Goal: Information Seeking & Learning: Learn about a topic

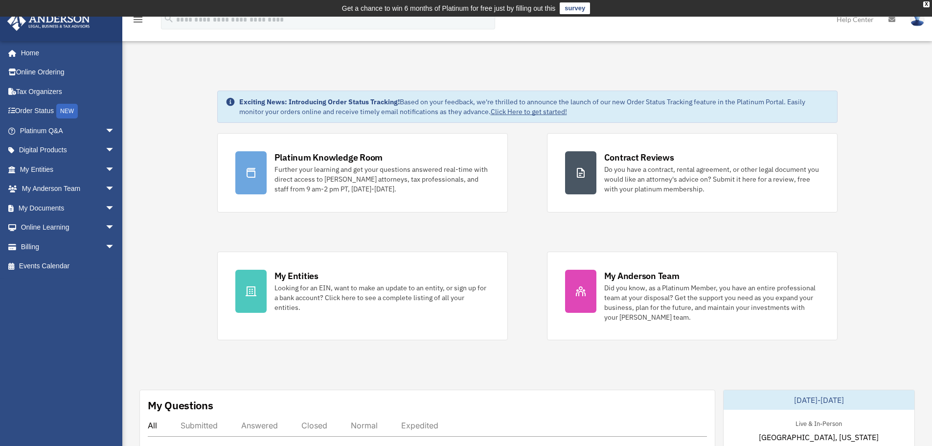
scroll to position [82, 0]
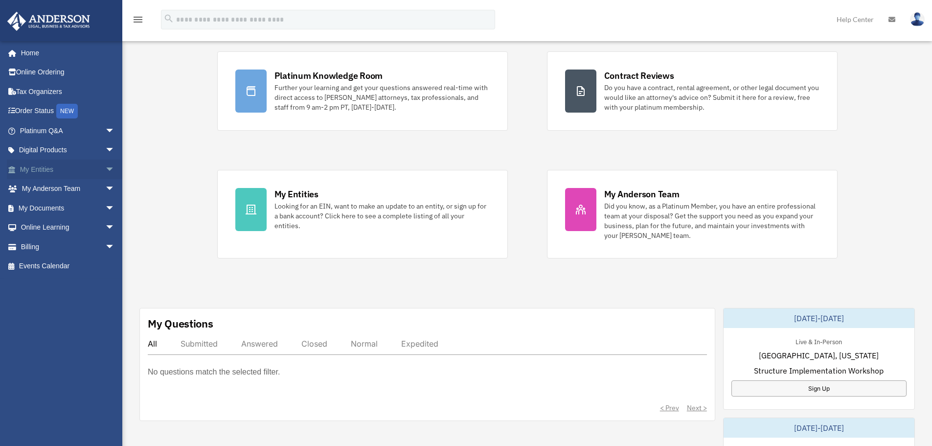
click at [56, 165] on link "My Entities arrow_drop_down" at bounding box center [68, 170] width 123 height 20
click at [105, 170] on span "arrow_drop_down" at bounding box center [115, 170] width 20 height 20
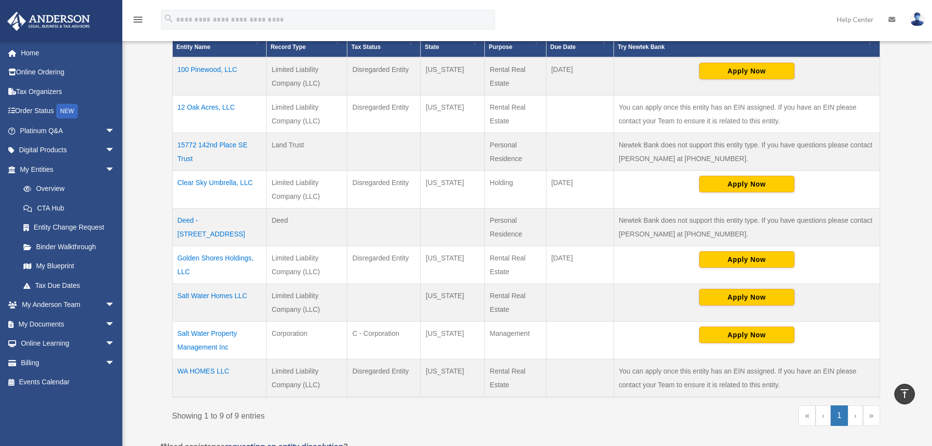
scroll to position [82, 0]
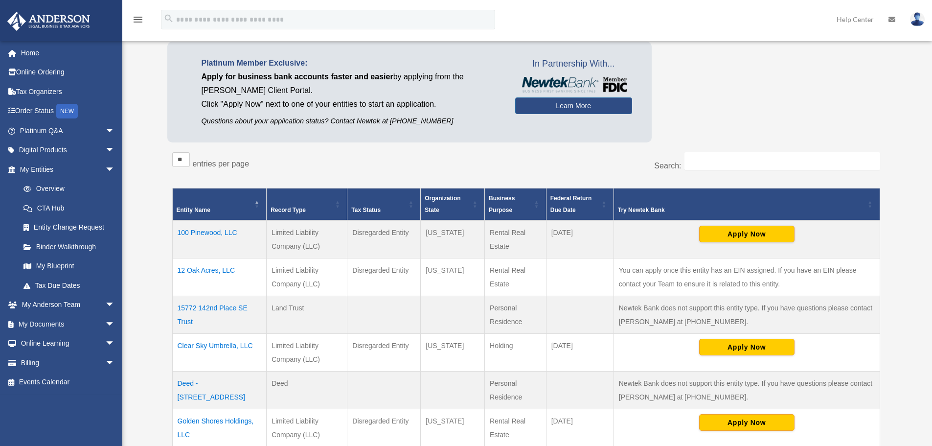
click at [223, 271] on td "12 Oak Acres, LLC" at bounding box center [219, 277] width 94 height 38
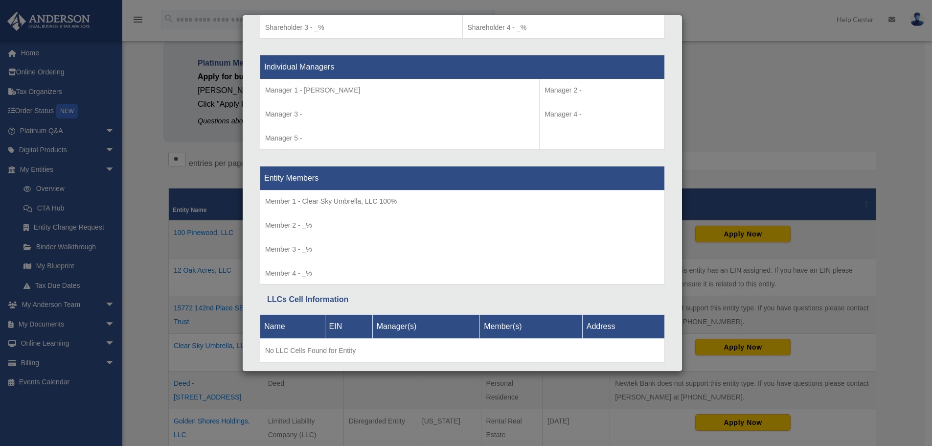
scroll to position [926, 0]
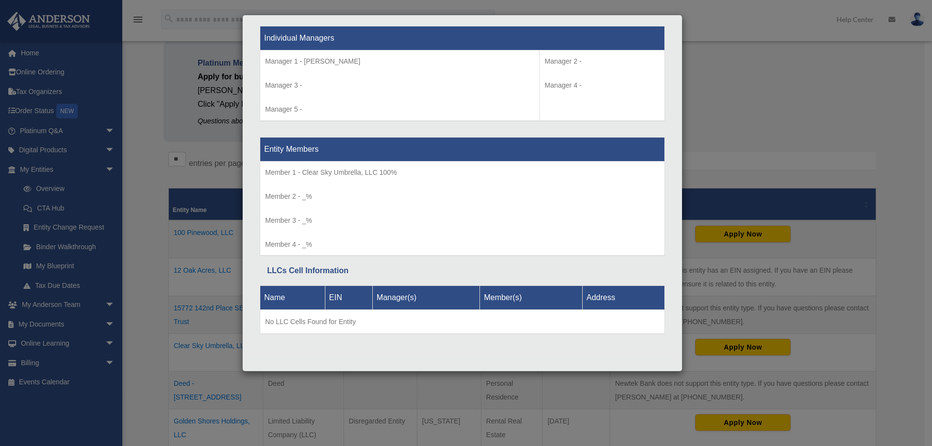
click at [713, 52] on div "Details × Articles Sent Organizational Date" at bounding box center [466, 223] width 932 height 446
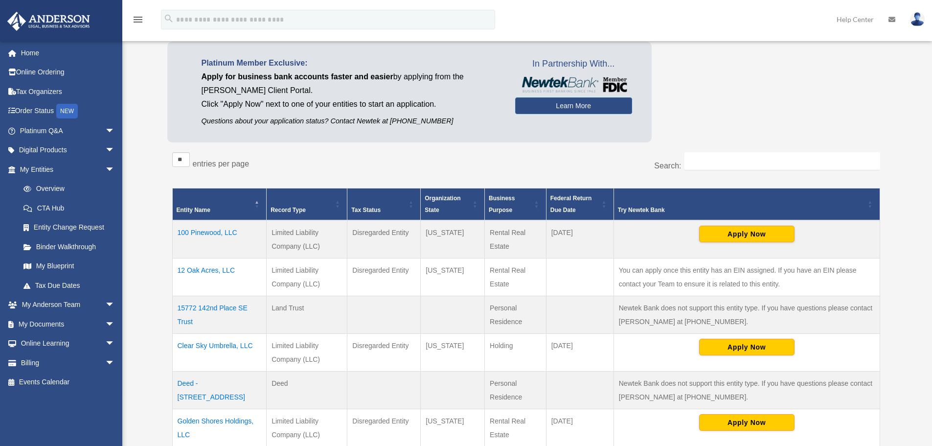
scroll to position [245, 0]
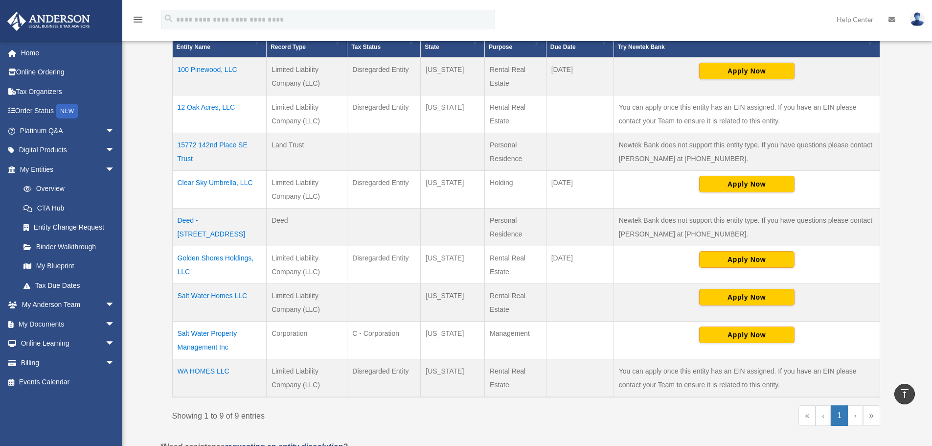
drag, startPoint x: 221, startPoint y: 258, endPoint x: 190, endPoint y: 261, distance: 31.0
click at [190, 261] on td "Golden Shores Holdings, LLC" at bounding box center [219, 265] width 94 height 38
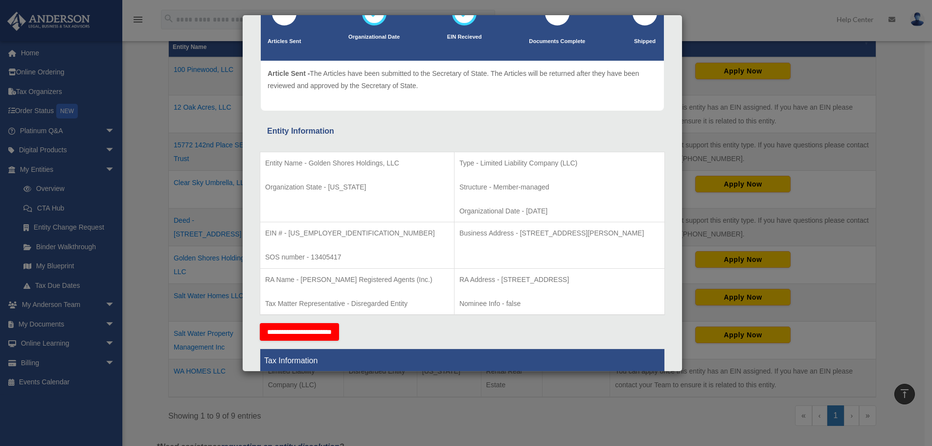
scroll to position [163, 0]
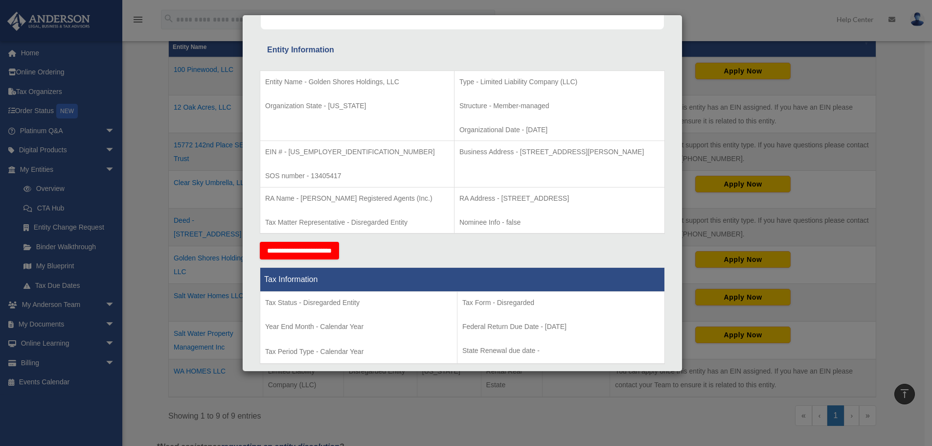
click at [149, 109] on div "Details × Articles Sent Organizational Date" at bounding box center [466, 223] width 932 height 446
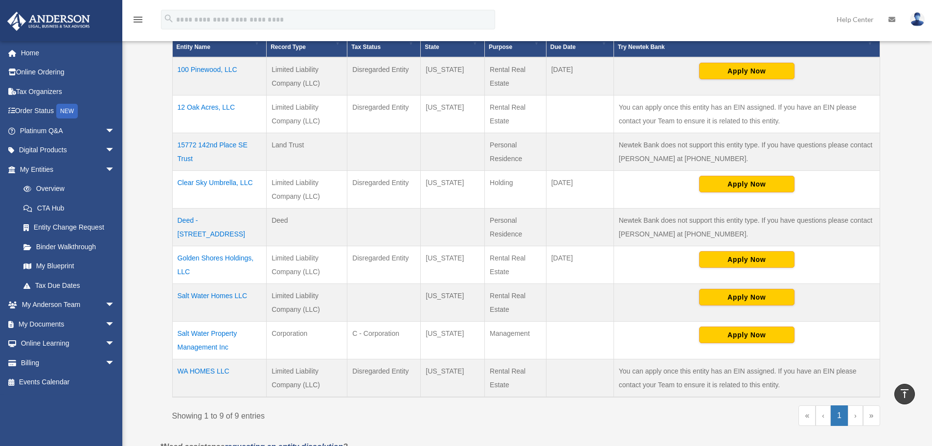
click at [223, 258] on td "Golden Shores Holdings, LLC" at bounding box center [219, 265] width 94 height 38
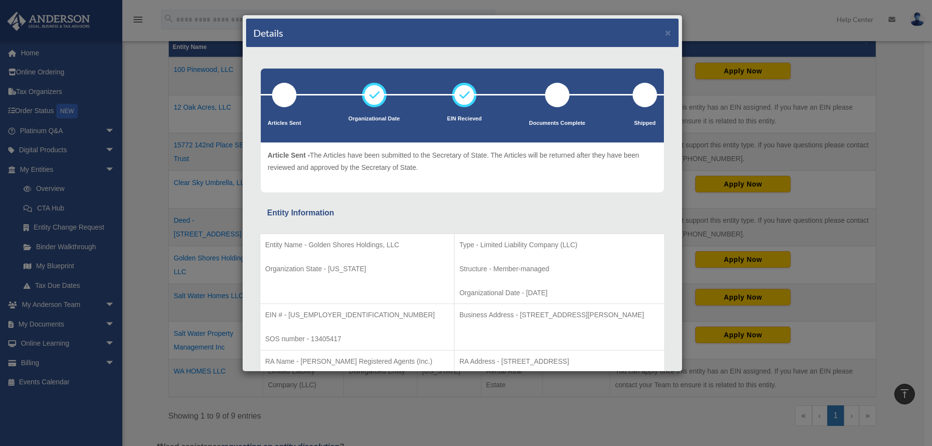
scroll to position [82, 0]
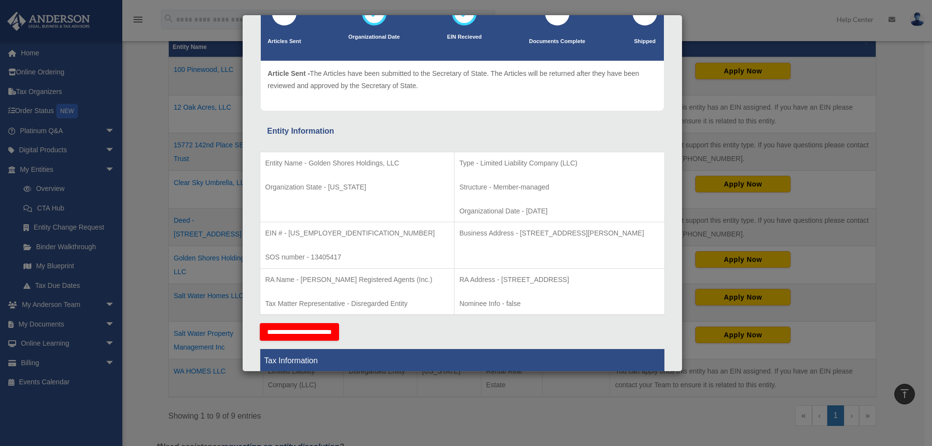
click at [156, 208] on div "Details × Articles Sent Organizational Date" at bounding box center [466, 223] width 932 height 446
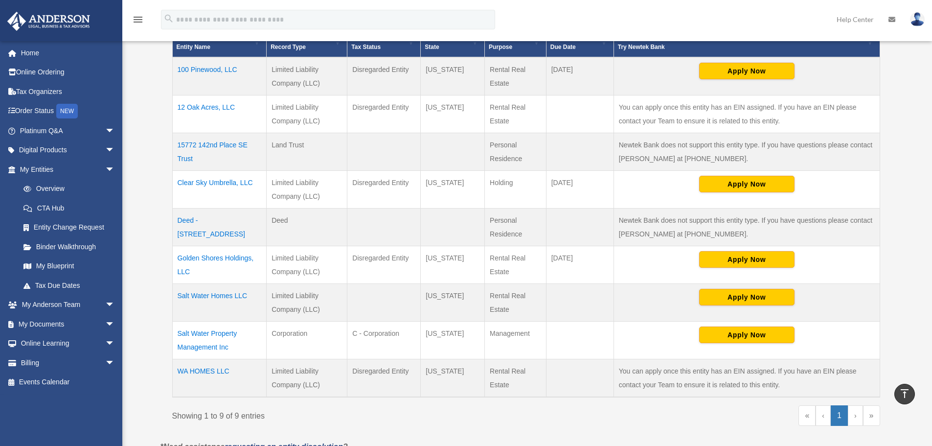
click at [218, 187] on td "Clear Sky Umbrella, LLC" at bounding box center [219, 190] width 94 height 38
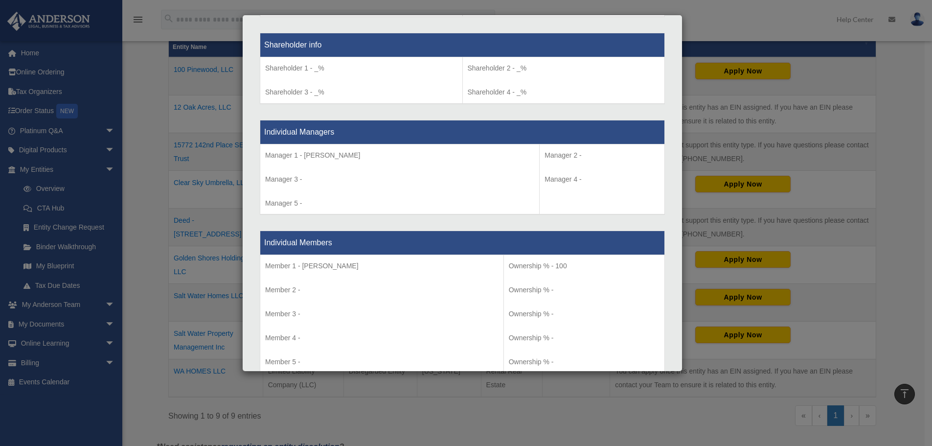
scroll to position [934, 0]
